Goal: Ask a question

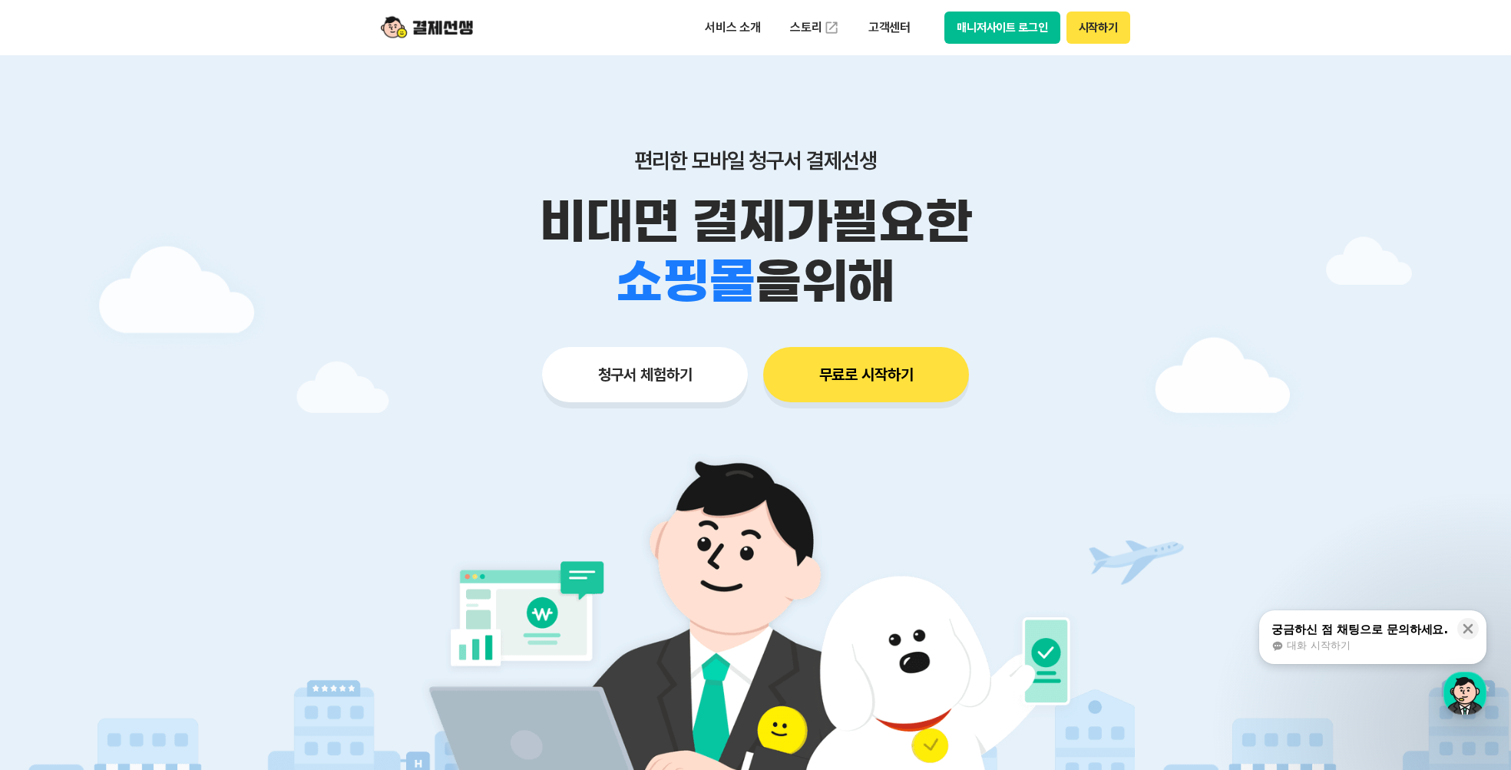
click at [1099, 20] on button "시작하기" at bounding box center [1098, 28] width 64 height 32
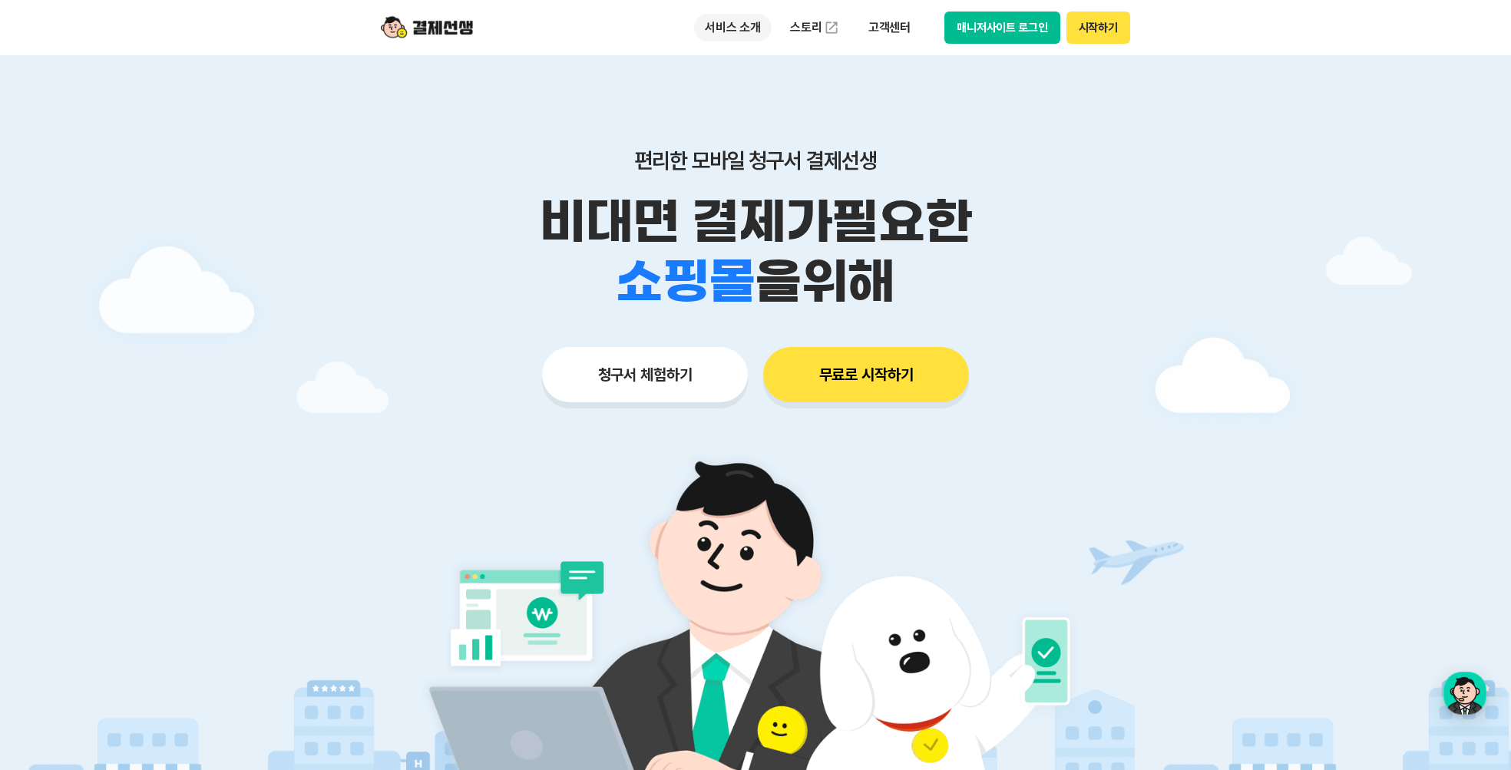
click at [749, 28] on p "서비스 소개" at bounding box center [733, 28] width 78 height 28
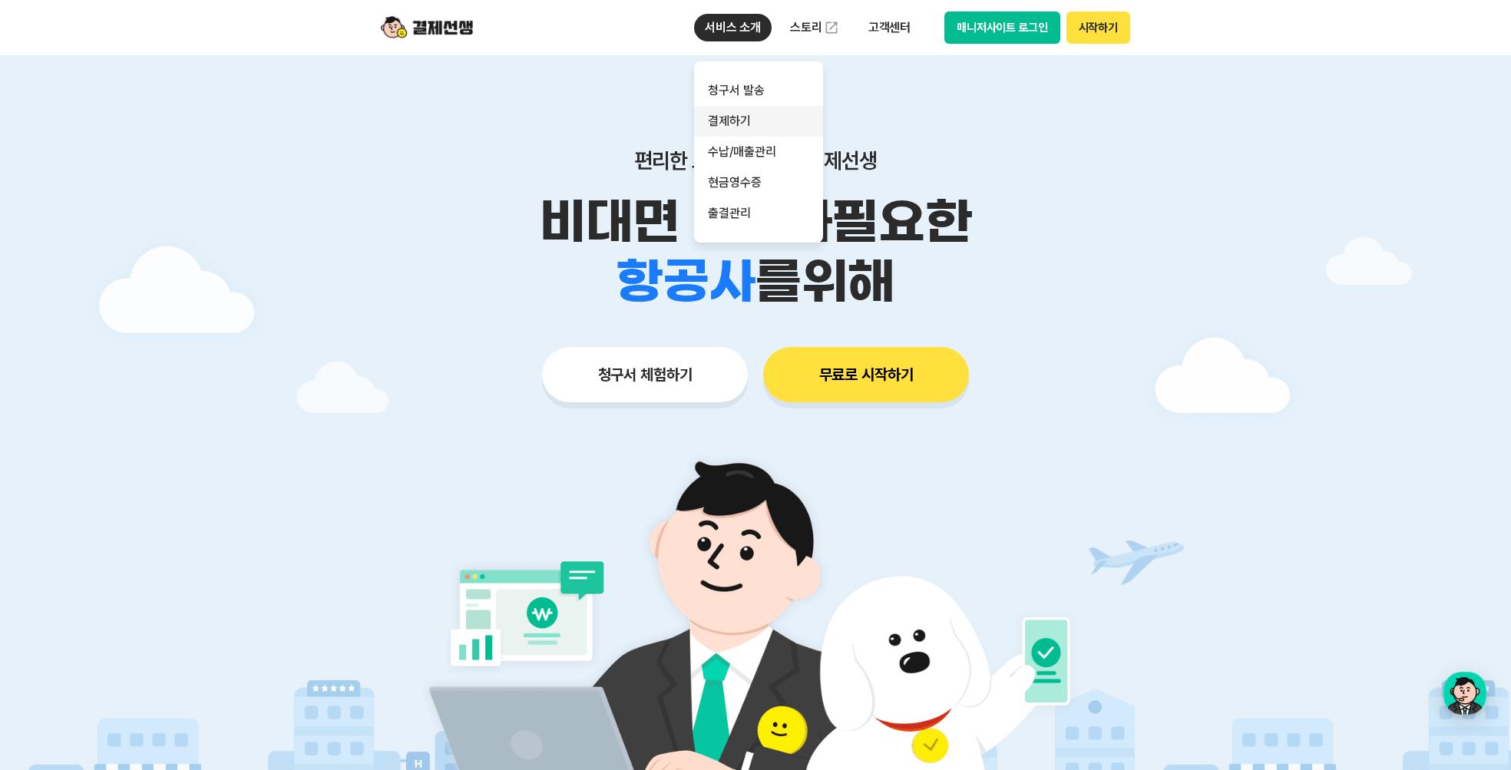
click at [760, 128] on link "결제하기" at bounding box center [758, 121] width 129 height 31
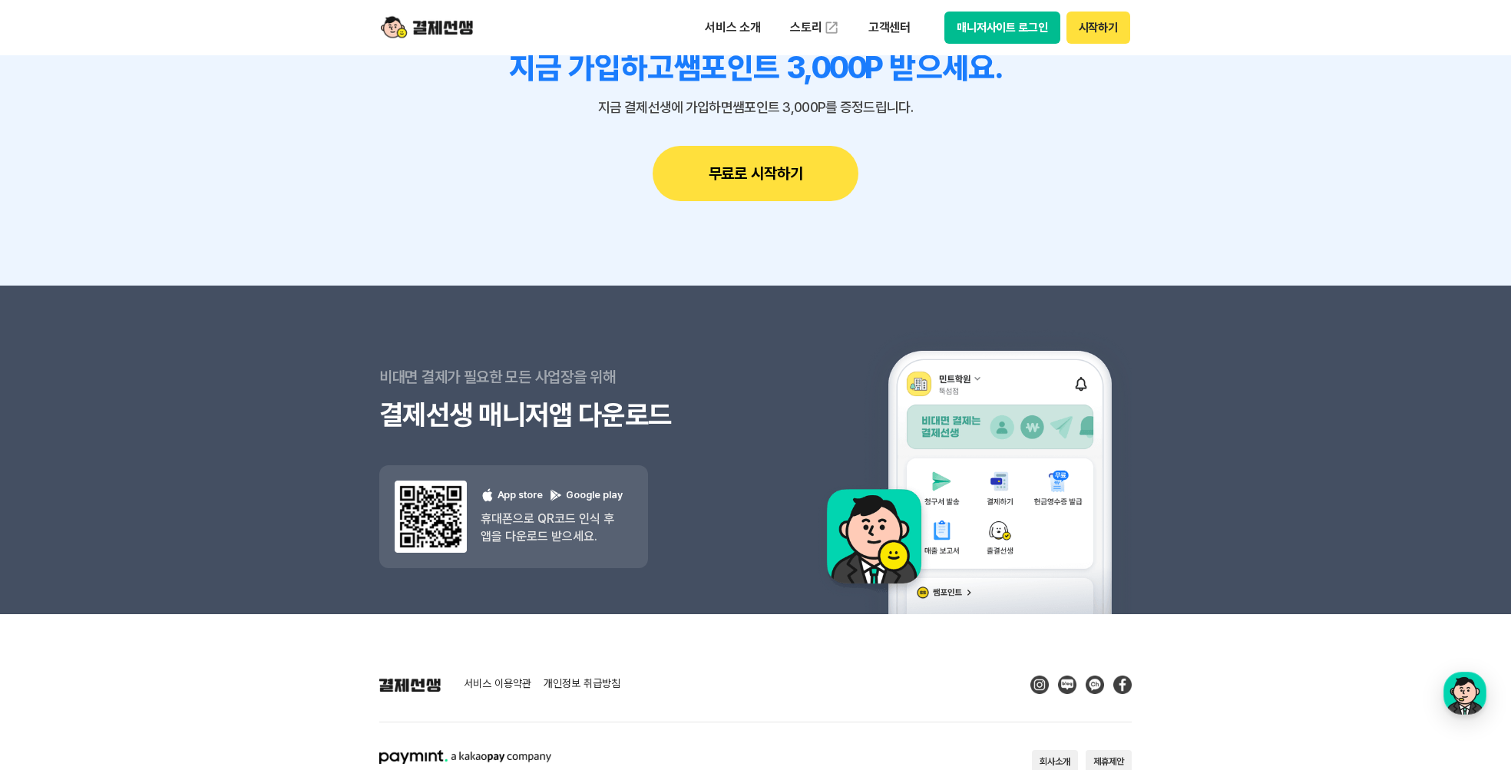
scroll to position [5002, 0]
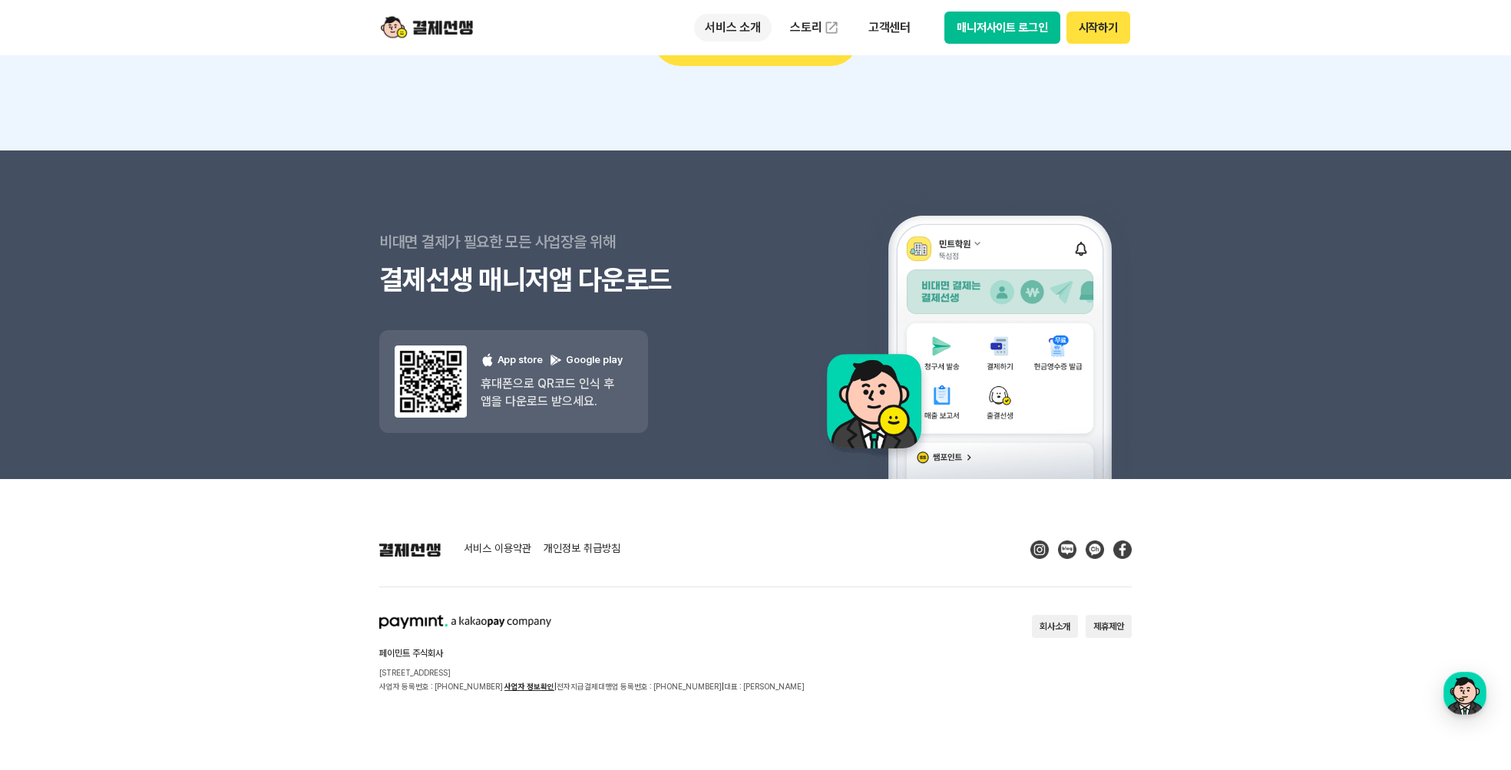
click at [735, 20] on p "서비스 소개" at bounding box center [733, 28] width 78 height 28
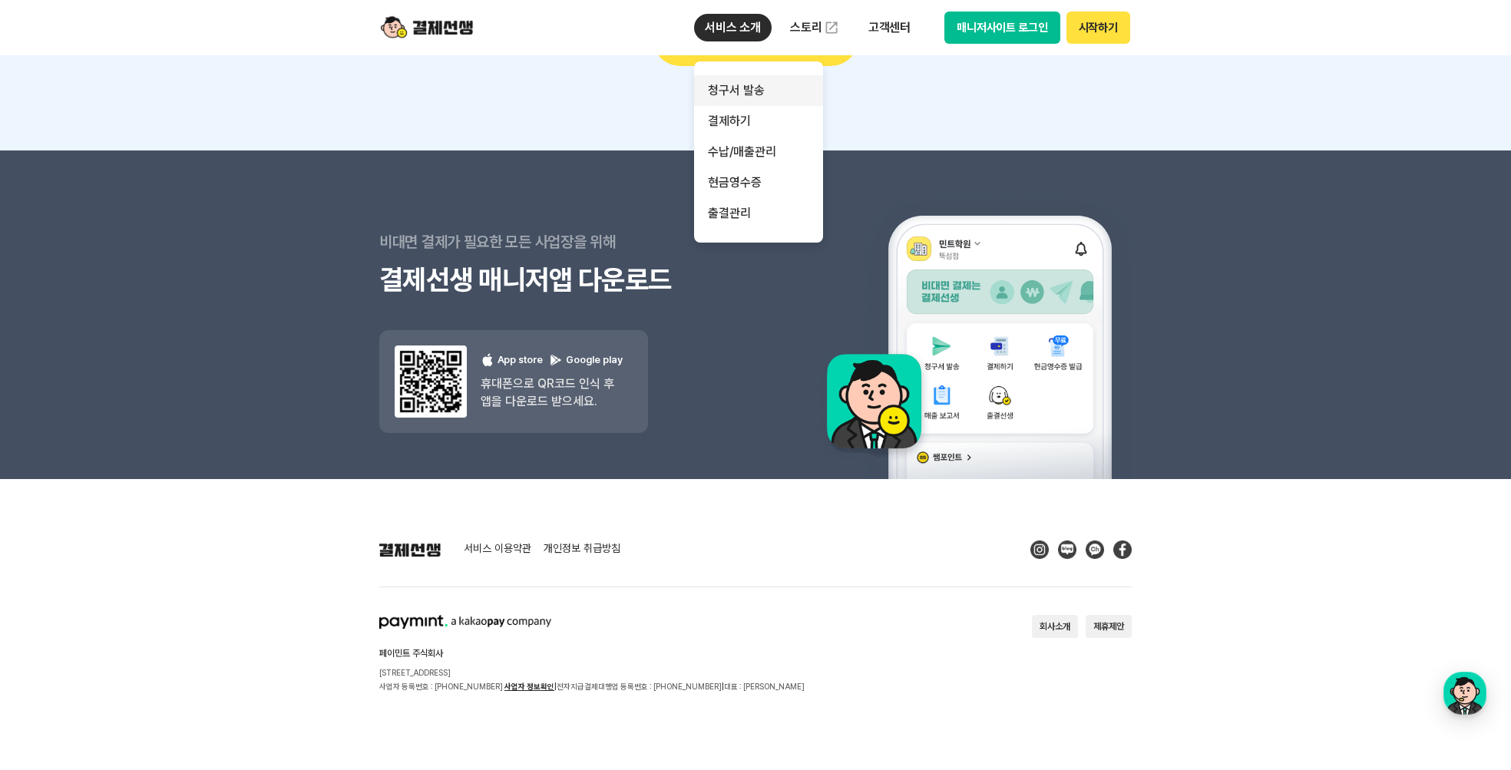
click at [747, 89] on link "청구서 발송" at bounding box center [758, 90] width 129 height 31
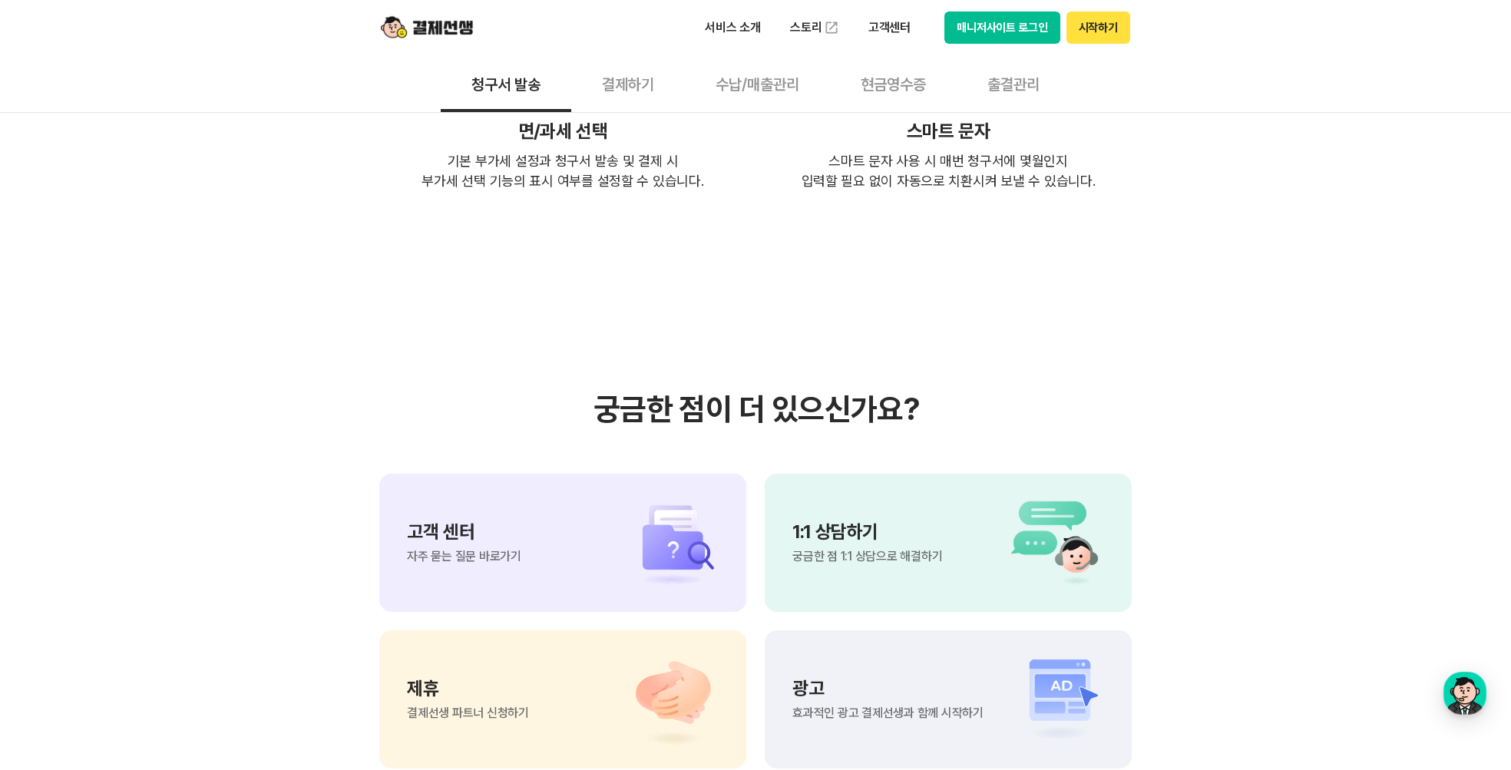
scroll to position [3520, 0]
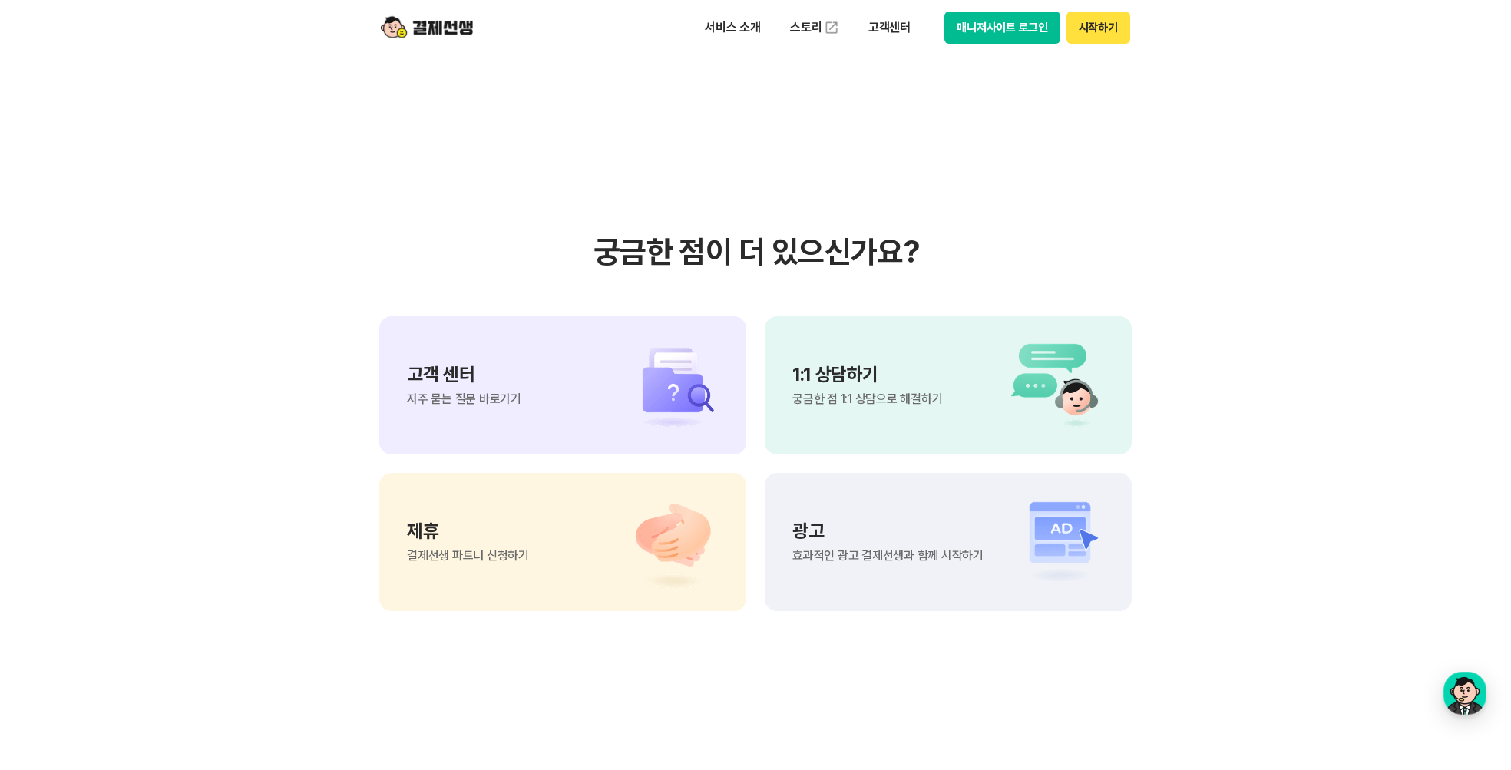
click at [931, 393] on span "궁금한 점 1:1 상담으로 해결하기" at bounding box center [867, 399] width 150 height 12
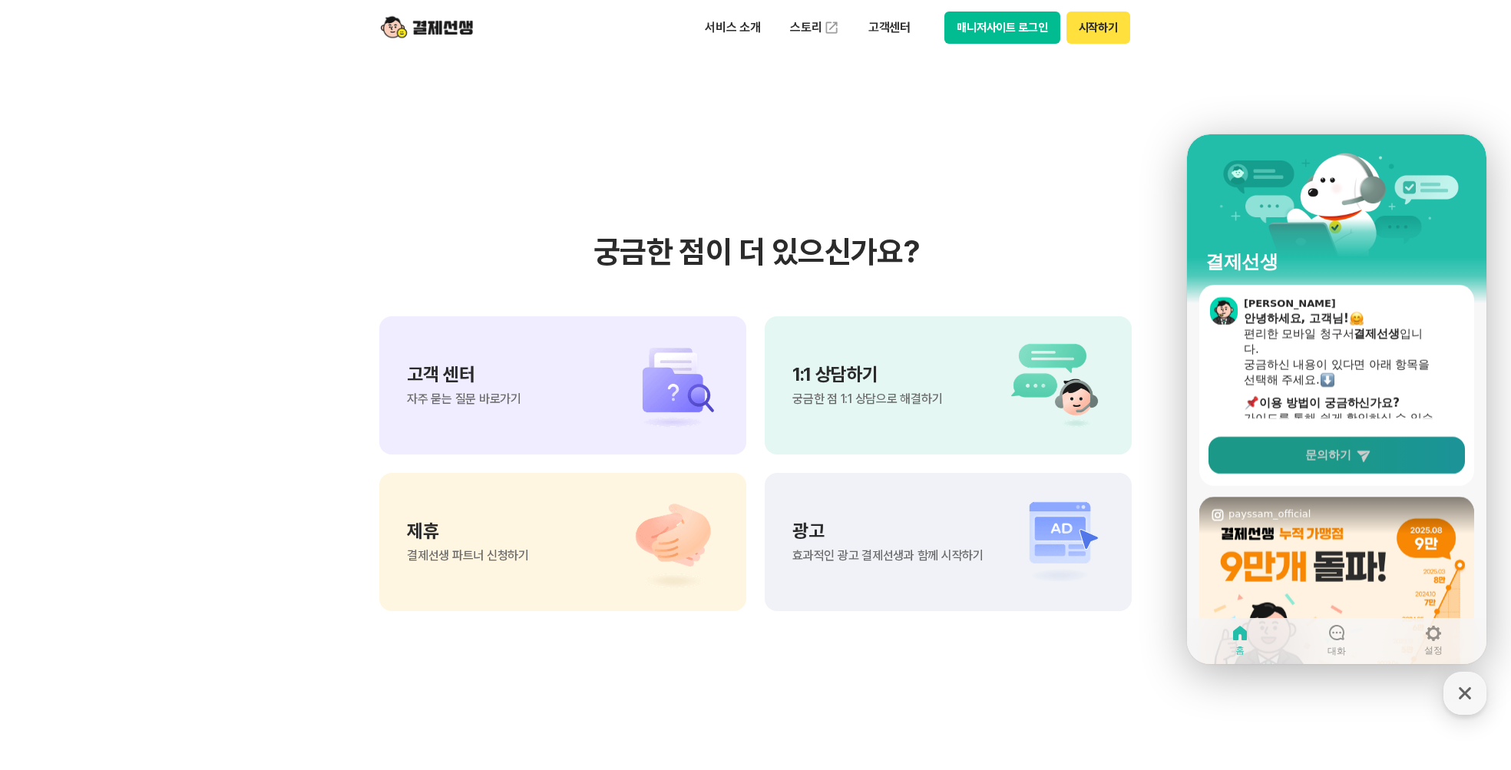
click at [1369, 459] on link "문의하기" at bounding box center [1336, 455] width 256 height 37
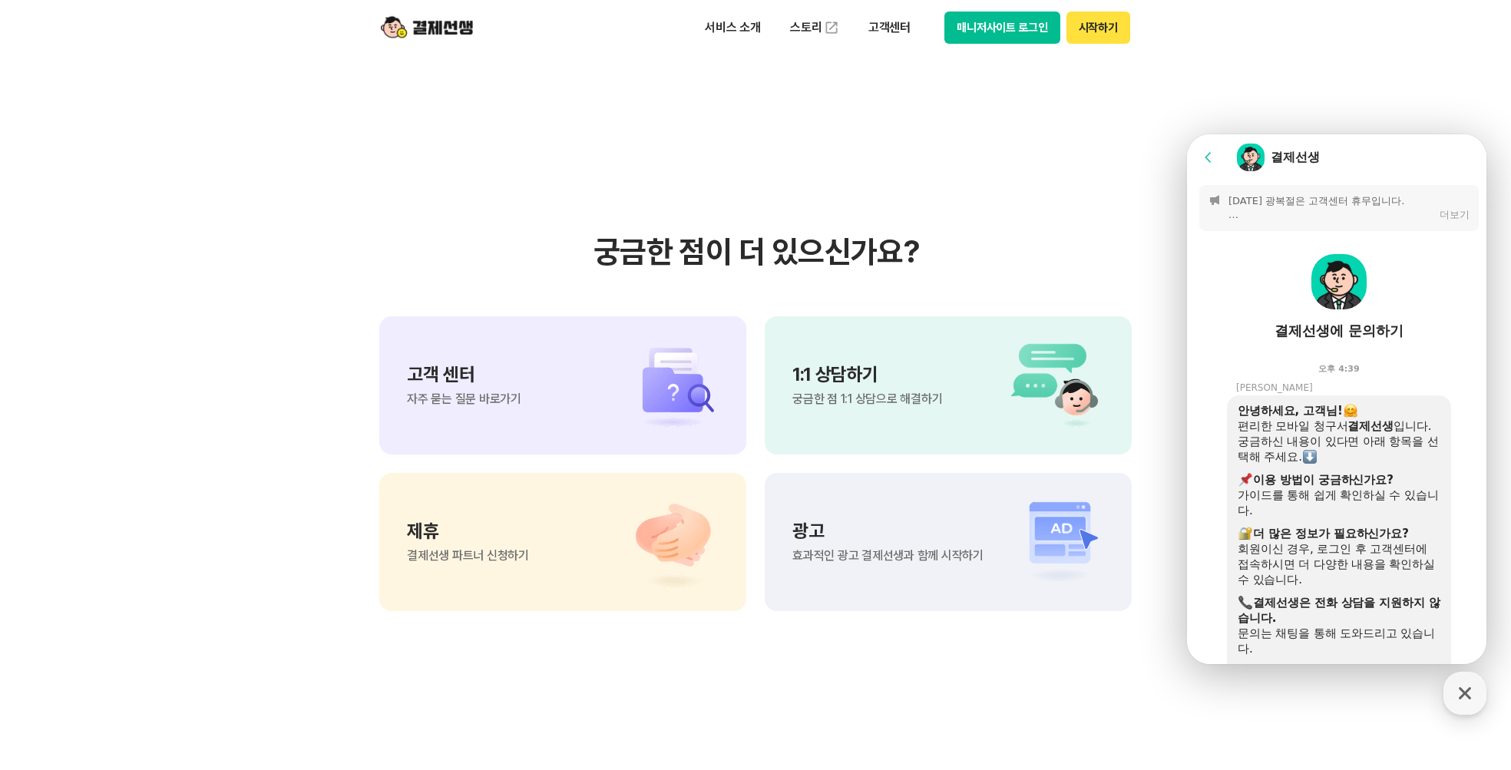
scroll to position [362, 0]
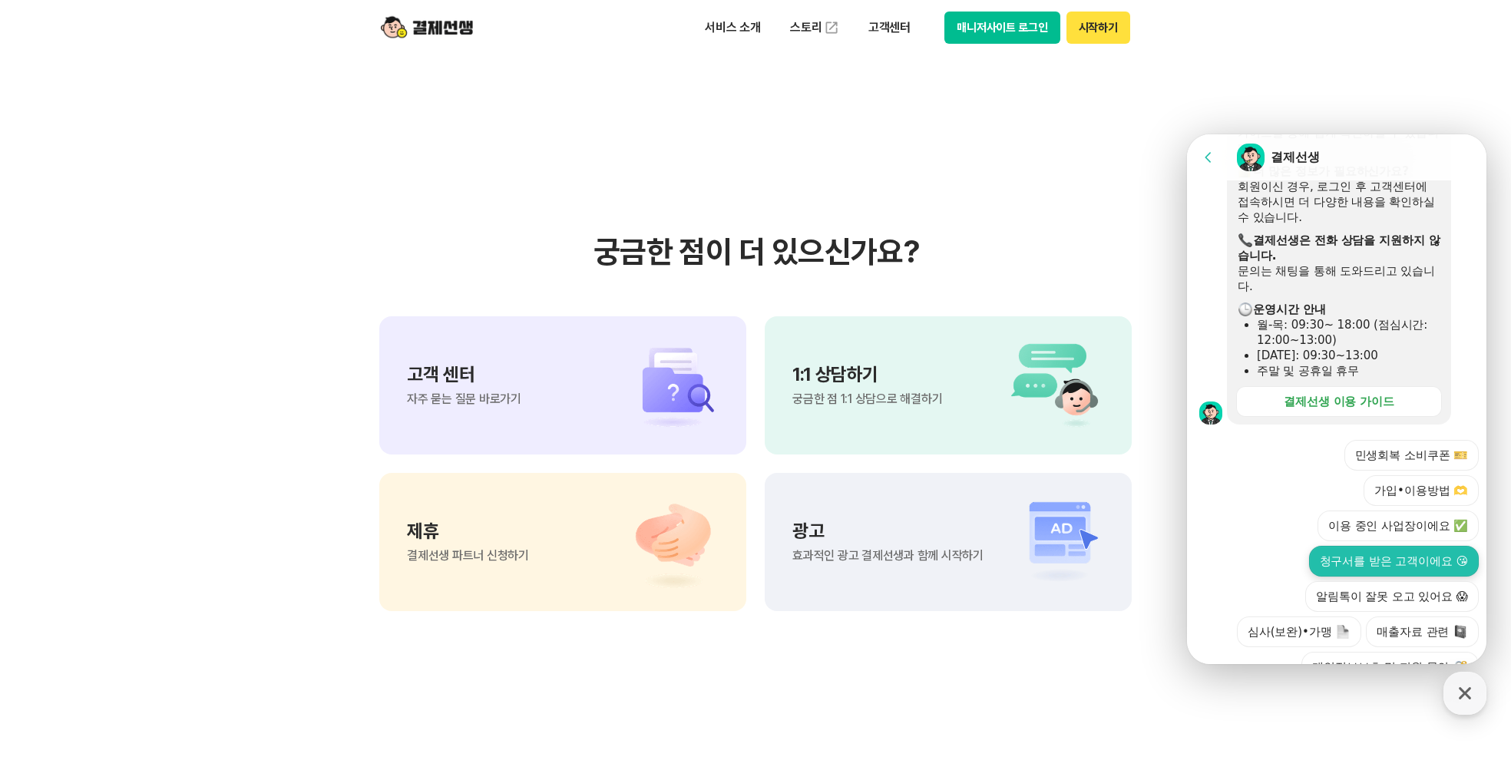
click at [1422, 546] on button "청구서를 받은 고객이에요 😘" at bounding box center [1394, 561] width 170 height 31
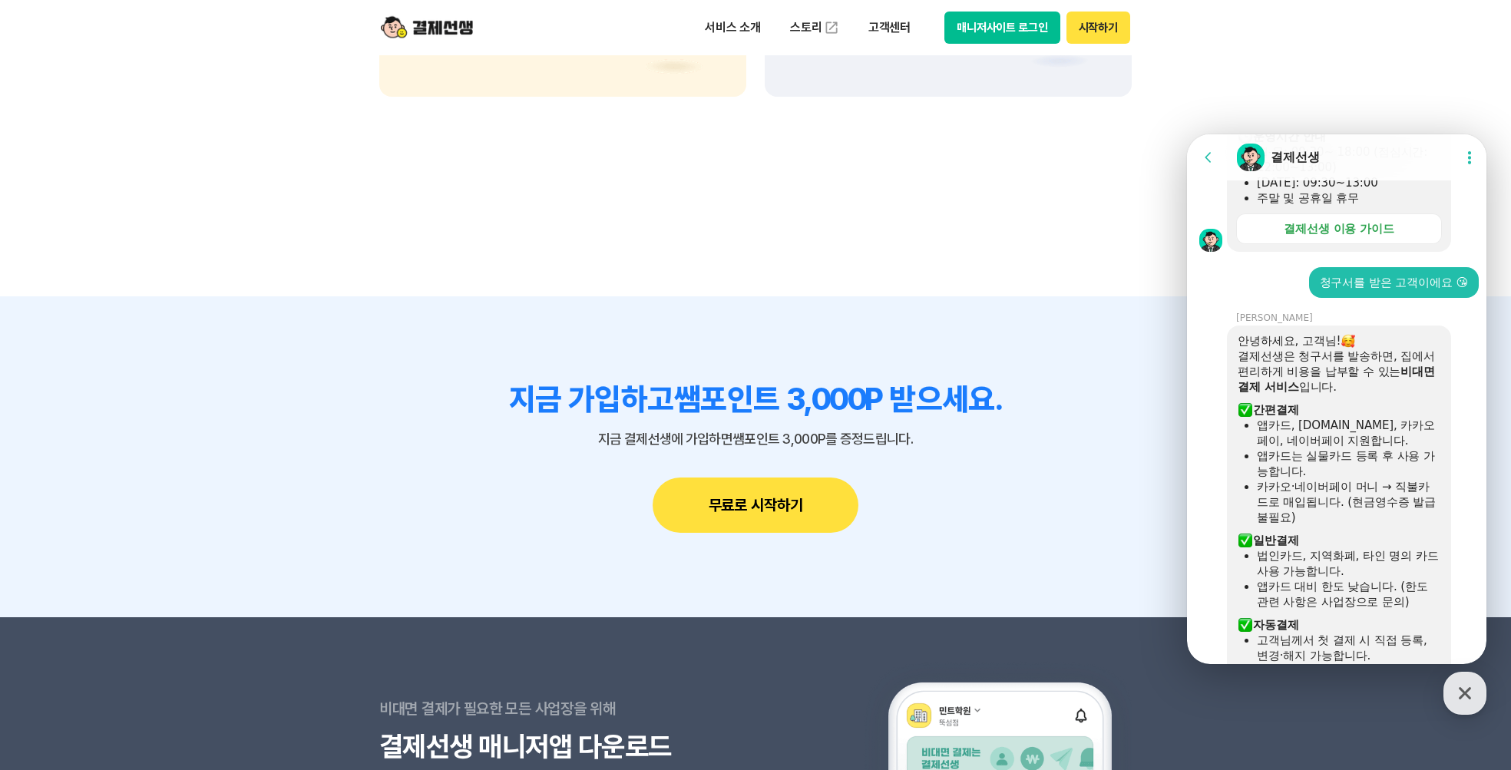
scroll to position [749, 0]
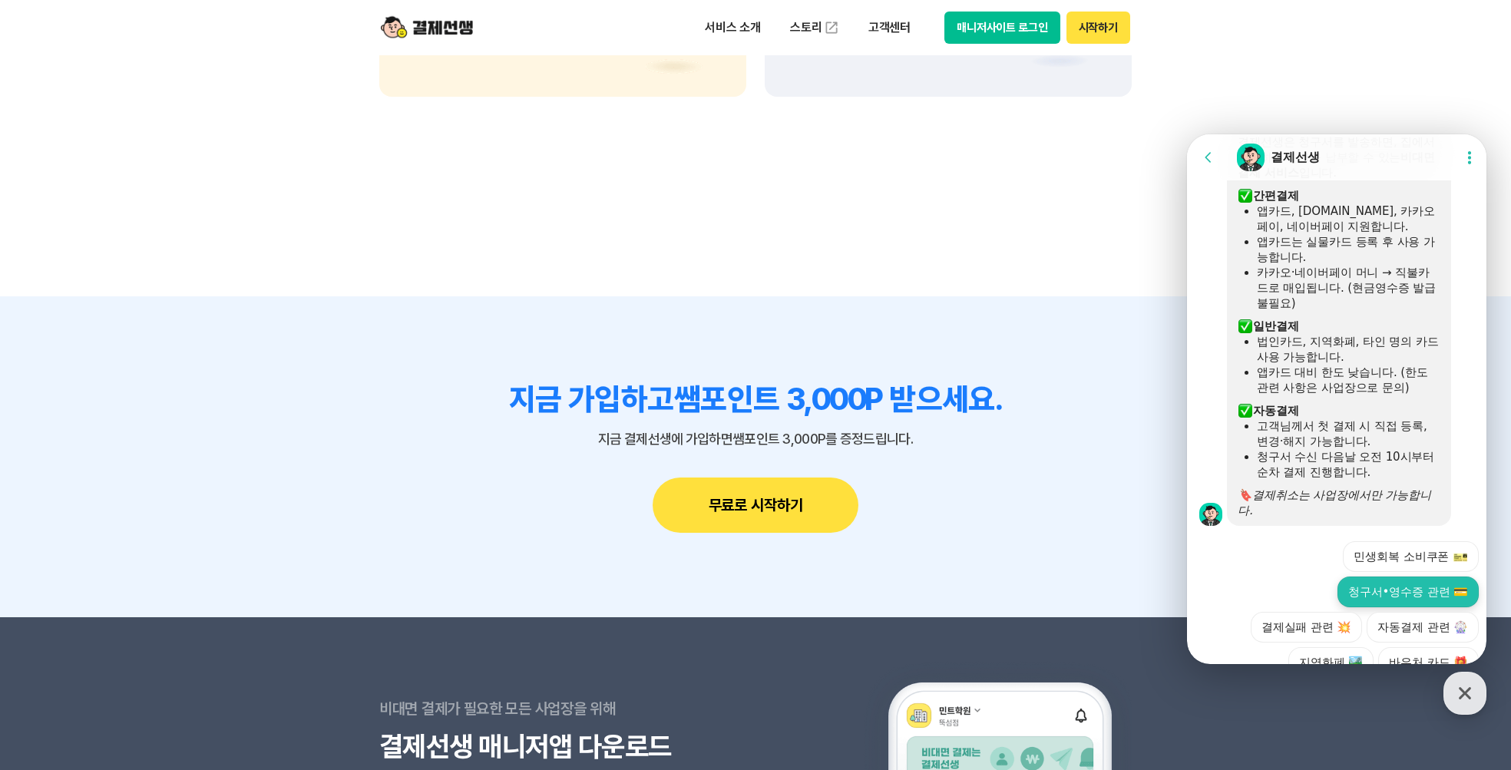
click at [1412, 577] on button "청구서•영수증 관련 💳" at bounding box center [1407, 592] width 141 height 31
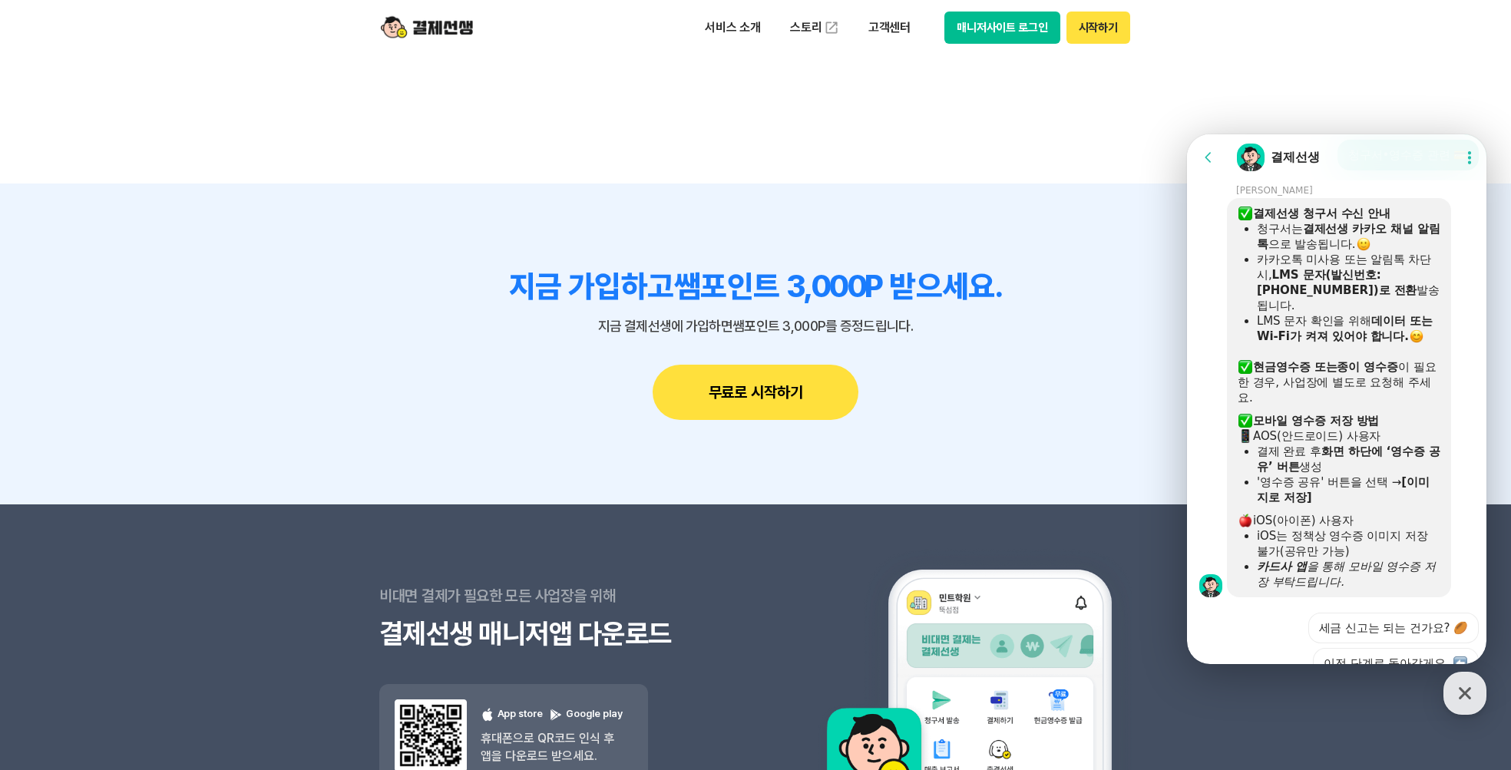
scroll to position [1156, 0]
